Goal: Transaction & Acquisition: Purchase product/service

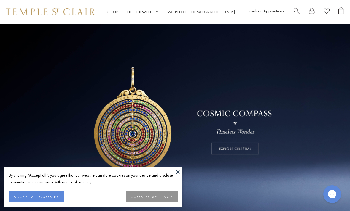
click at [186, 175] on link at bounding box center [175, 120] width 350 height 193
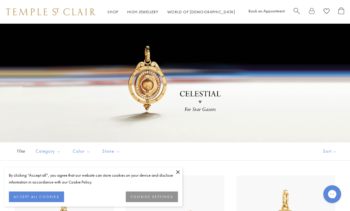
click at [178, 174] on button at bounding box center [177, 172] width 9 height 9
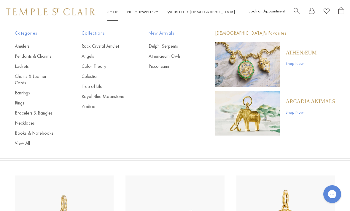
click at [42, 57] on link "Pendants & Charms" at bounding box center [36, 56] width 43 height 7
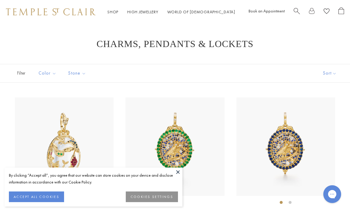
click at [179, 172] on button at bounding box center [177, 172] width 9 height 9
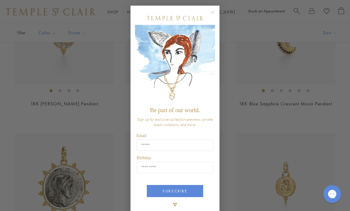
scroll to position [555, 0]
click at [211, 14] on circle "Close dialog" at bounding box center [212, 12] width 7 height 7
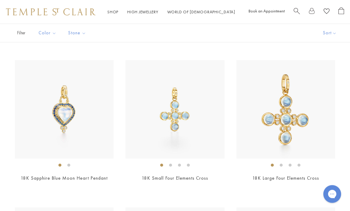
scroll to position [1661, 0]
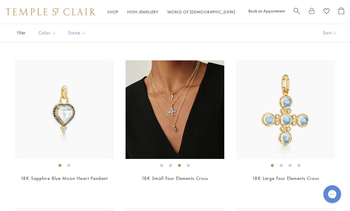
click at [162, 110] on img at bounding box center [174, 109] width 99 height 99
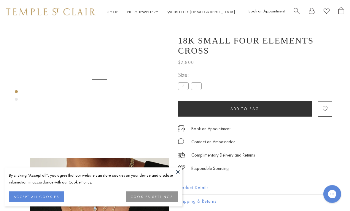
scroll to position [24, 0]
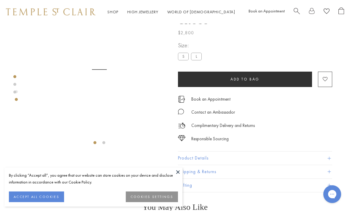
click at [178, 173] on button at bounding box center [177, 172] width 9 height 9
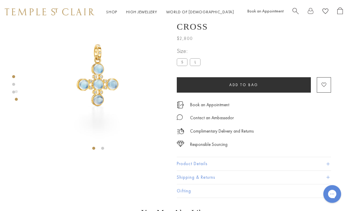
click at [184, 158] on button "Product Details" at bounding box center [254, 164] width 154 height 13
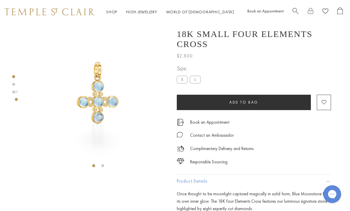
scroll to position [7, 1]
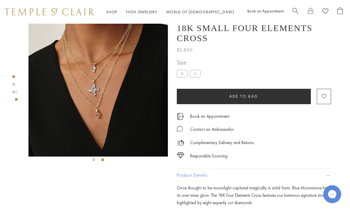
click at [194, 70] on label "L" at bounding box center [195, 73] width 11 height 7
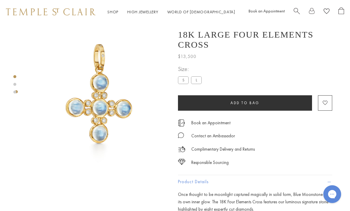
click at [180, 76] on label "S" at bounding box center [183, 79] width 11 height 7
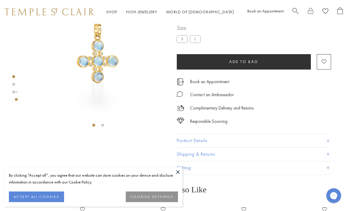
click at [175, 173] on button at bounding box center [177, 172] width 9 height 9
